Goal: Task Accomplishment & Management: Use online tool/utility

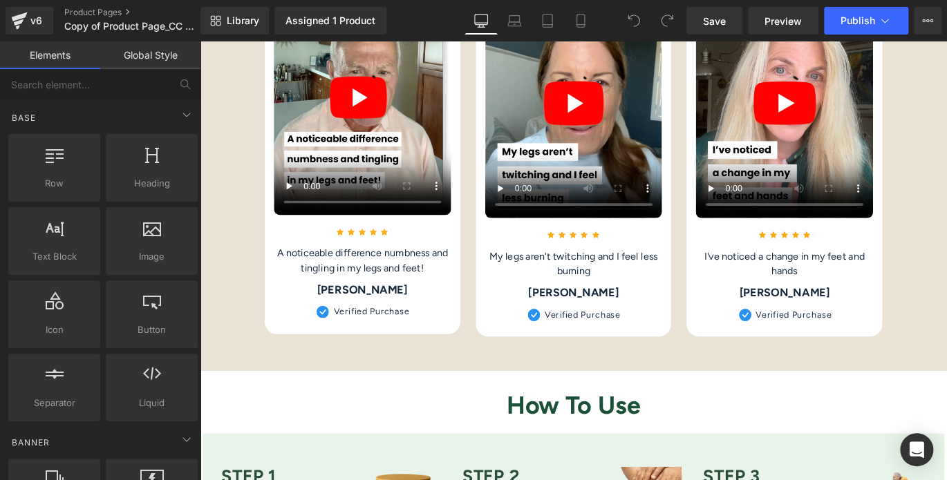
scroll to position [2839, 0]
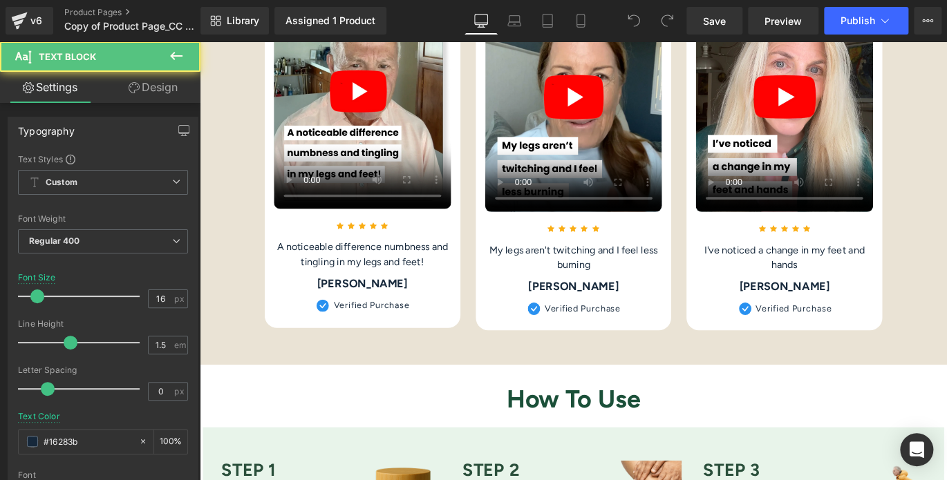
click at [392, 289] on p "A noticeable difference numbness and tingling in my legs and feet!" at bounding box center [382, 279] width 198 height 33
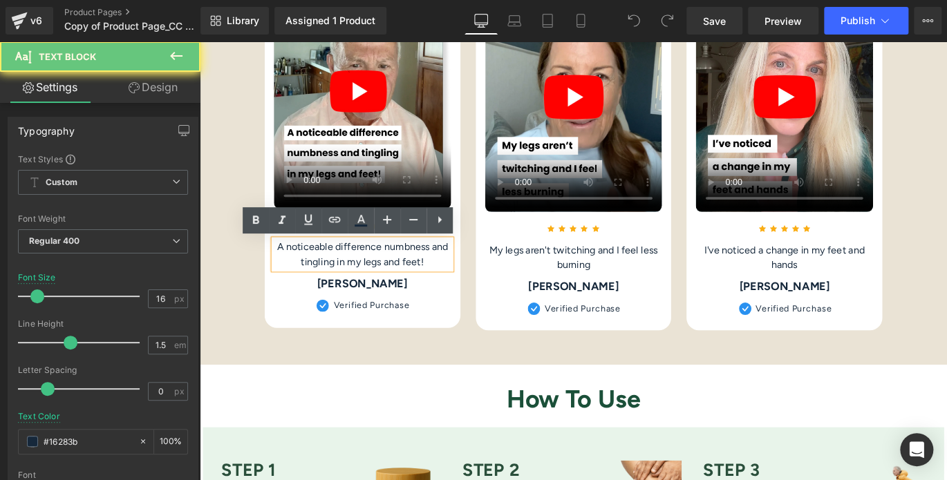
click at [392, 289] on p "A noticeable difference numbness and tingling in my legs and feet!" at bounding box center [382, 279] width 198 height 33
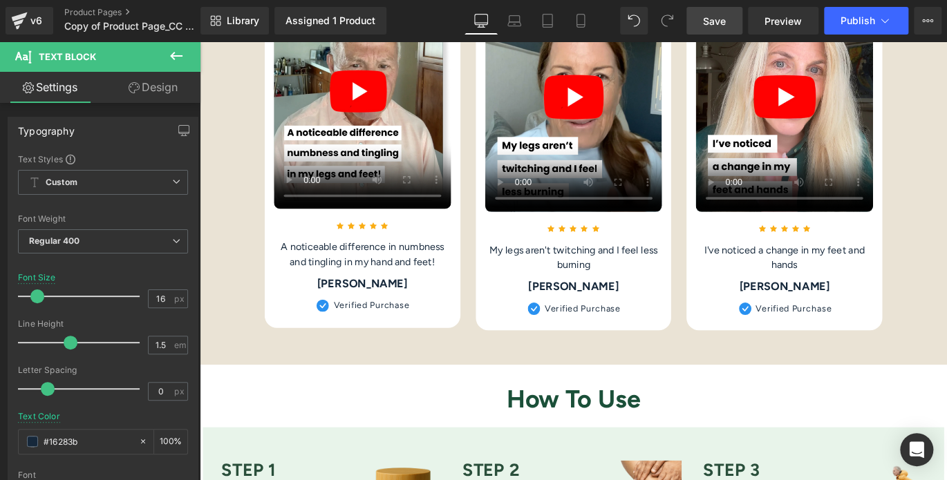
click at [722, 19] on span "Save" at bounding box center [714, 21] width 23 height 15
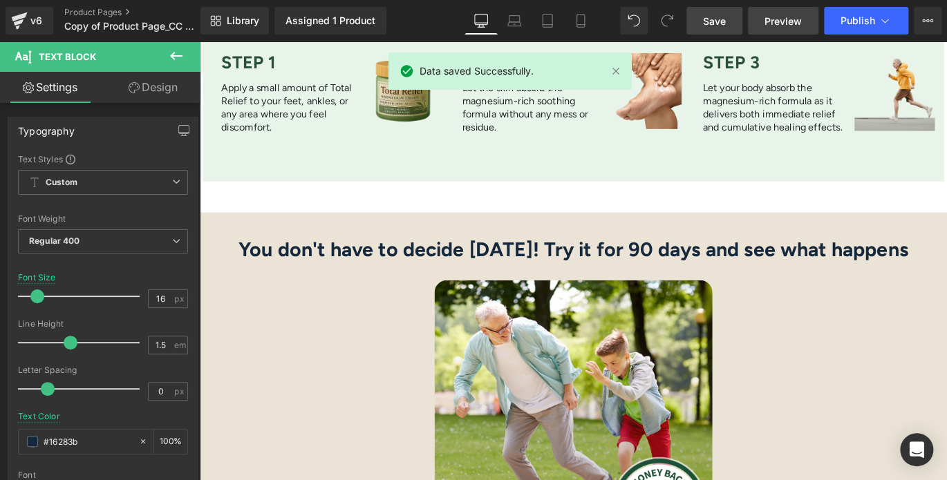
scroll to position [3295, 0]
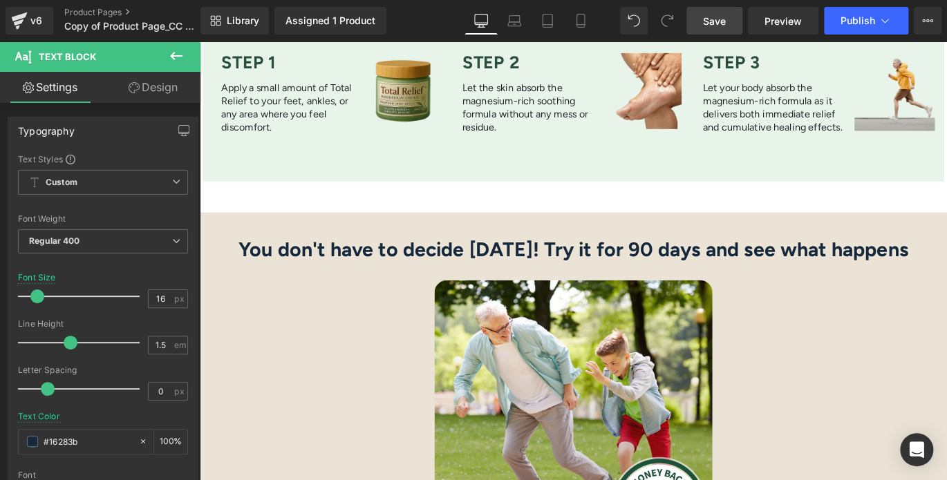
click at [713, 13] on div "Save Preview Publish Scheduled View Live Page View with current Template Save T…" at bounding box center [814, 21] width 266 height 28
click at [713, 14] on span "Save" at bounding box center [714, 21] width 23 height 15
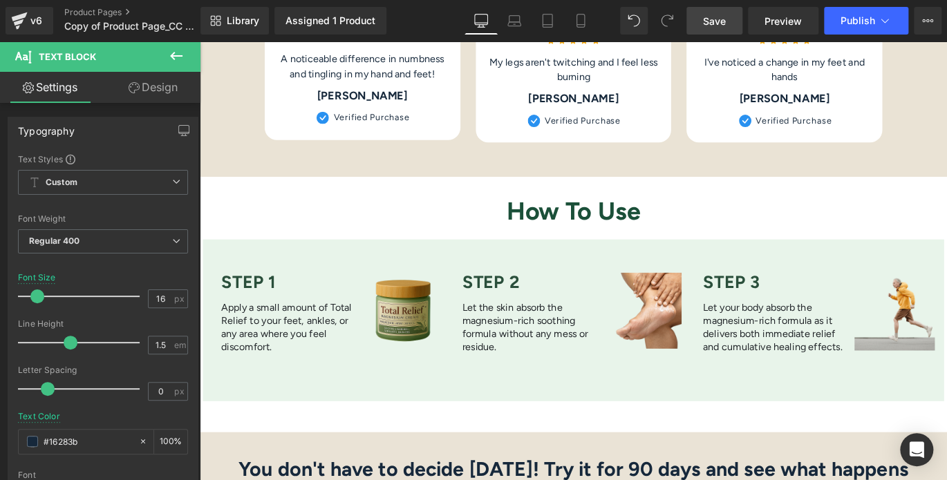
scroll to position [3019, 0]
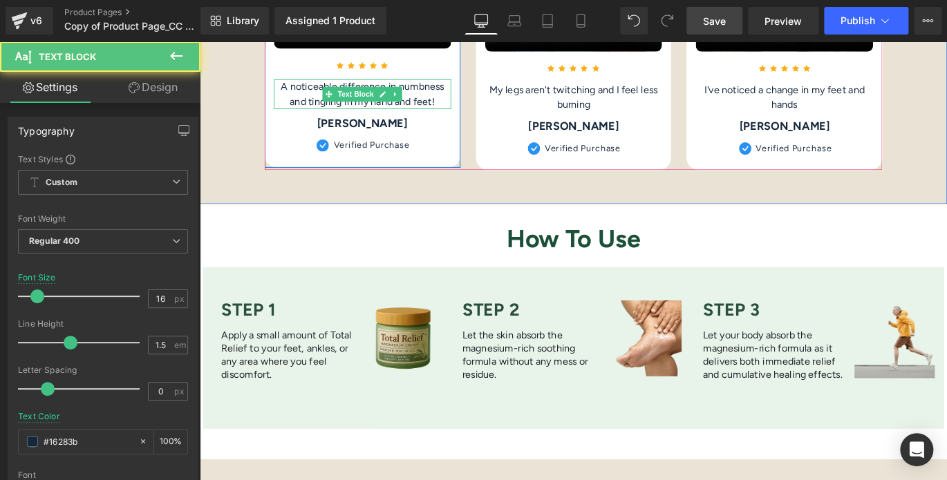
click at [408, 111] on p "A noticeable difference in numbness and tingling in my hand and feet!" at bounding box center [382, 100] width 198 height 33
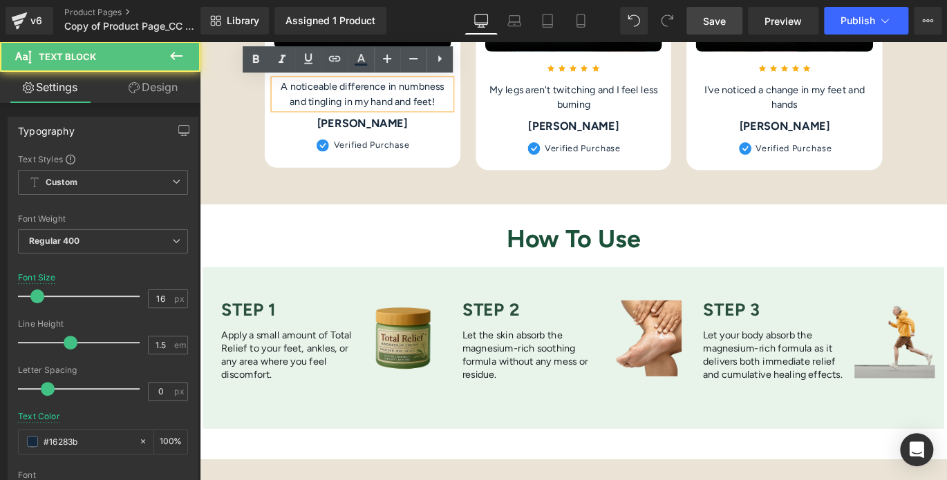
click at [412, 107] on p "A noticeable difference in numbness and tingling in my hand and feet!" at bounding box center [382, 100] width 198 height 33
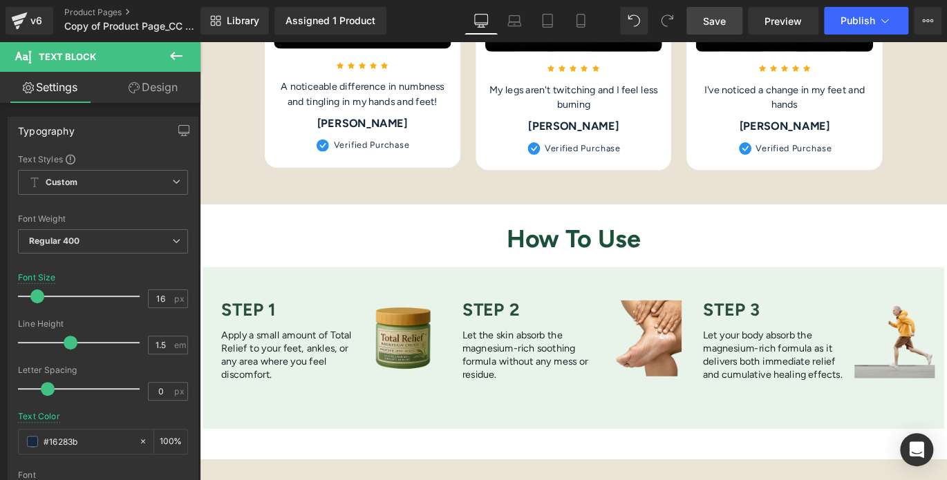
click at [721, 19] on span "Save" at bounding box center [714, 21] width 23 height 15
